Goal: Task Accomplishment & Management: Use online tool/utility

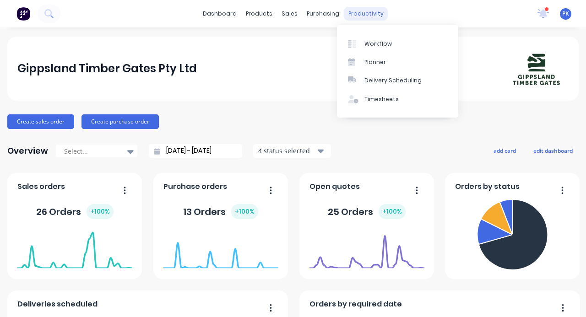
click at [355, 11] on div "productivity" at bounding box center [366, 14] width 44 height 14
click at [386, 44] on div "Workflow" at bounding box center [378, 44] width 27 height 8
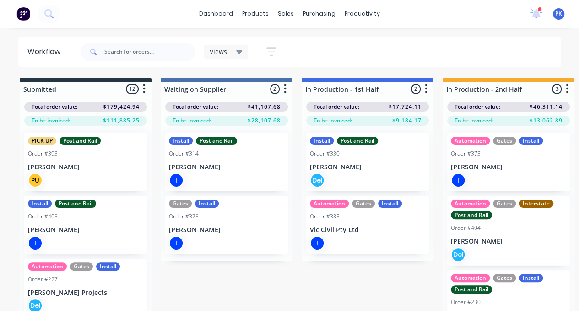
click at [343, 231] on p "Vic Civil Pty Ltd" at bounding box center [367, 230] width 115 height 8
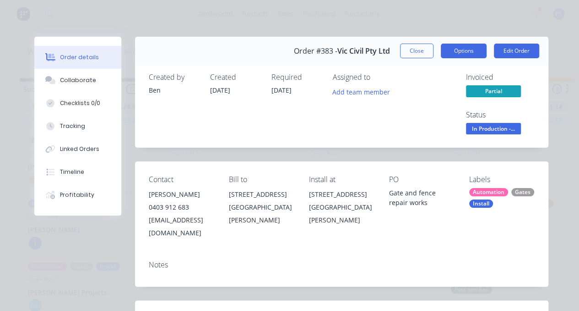
click at [464, 52] on button "Options" at bounding box center [464, 51] width 46 height 15
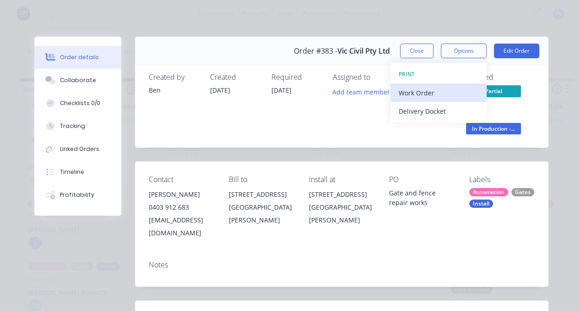
click at [424, 92] on div "Work Order" at bounding box center [439, 92] width 80 height 13
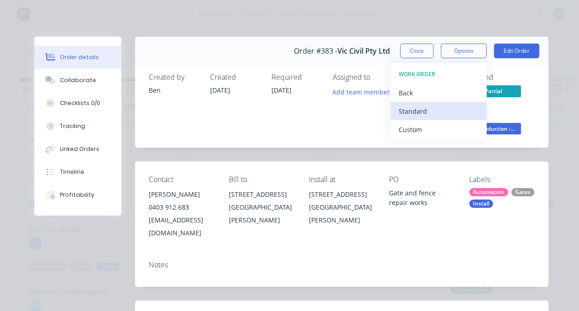
click at [415, 111] on div "Standard" at bounding box center [439, 110] width 80 height 13
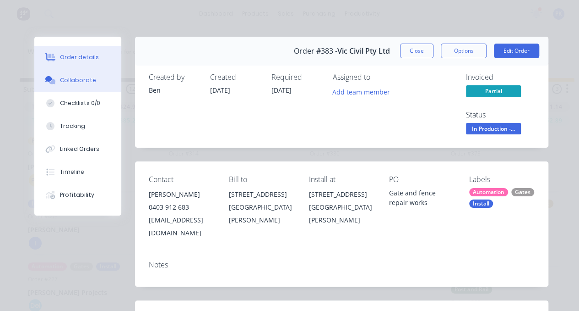
click at [82, 82] on div "Collaborate" at bounding box center [78, 80] width 36 height 8
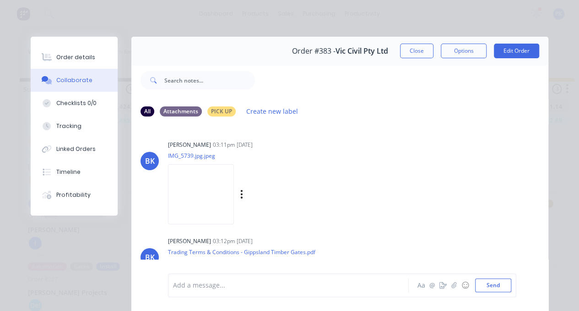
click at [229, 194] on img at bounding box center [201, 194] width 66 height 60
